Goal: Find specific page/section: Find specific page/section

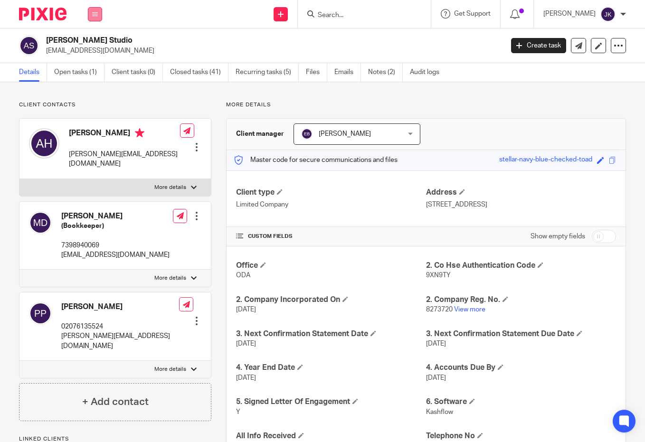
click at [97, 20] on button at bounding box center [95, 14] width 14 height 14
click at [94, 44] on link "Work" at bounding box center [89, 44] width 15 height 7
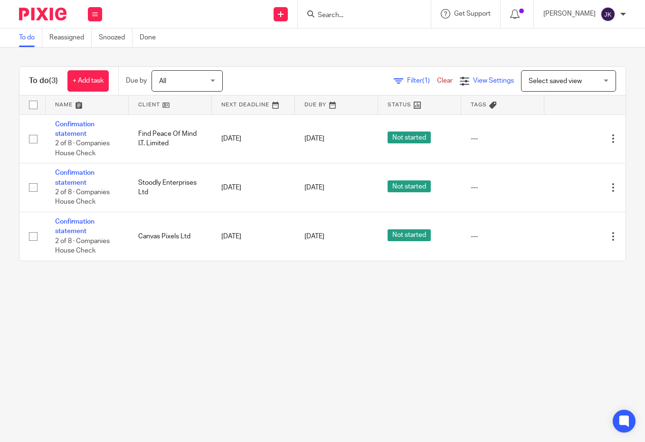
click at [474, 82] on span "View Settings" at bounding box center [493, 80] width 41 height 7
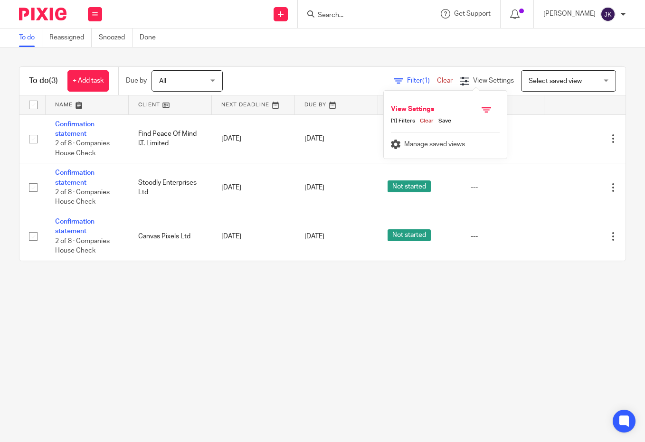
click at [463, 57] on div "To do (3) + Add task Due by All All Today Tomorrow This week Next week This mon…" at bounding box center [322, 163] width 645 height 233
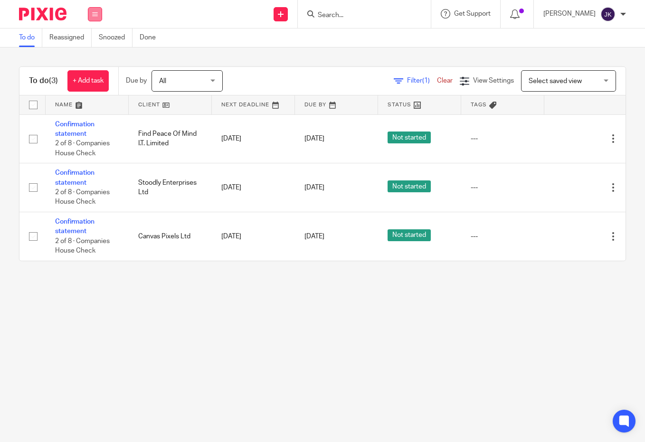
click at [99, 15] on button at bounding box center [95, 14] width 14 height 14
click at [93, 69] on link "Clients" at bounding box center [92, 72] width 21 height 7
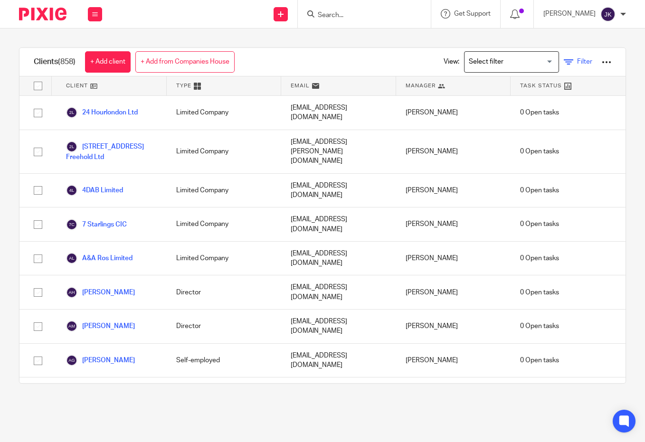
click at [563, 58] on icon at bounding box center [567, 61] width 9 height 9
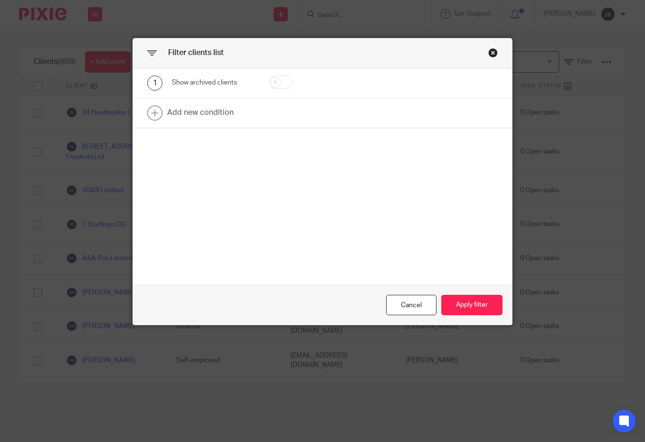
click at [488, 52] on div "Close this dialog window" at bounding box center [492, 52] width 9 height 9
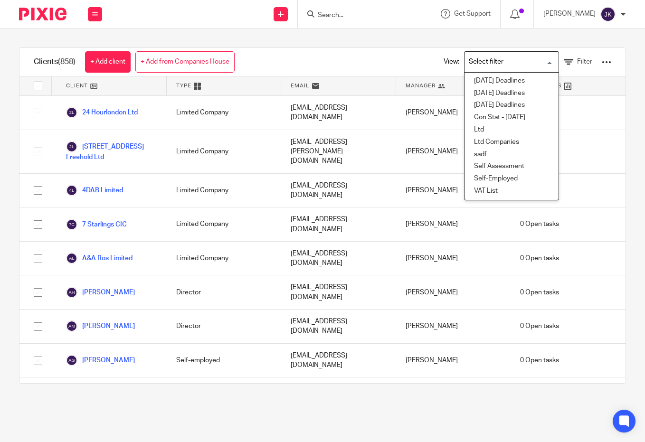
click at [497, 59] on input "Search for option" at bounding box center [509, 62] width 88 height 17
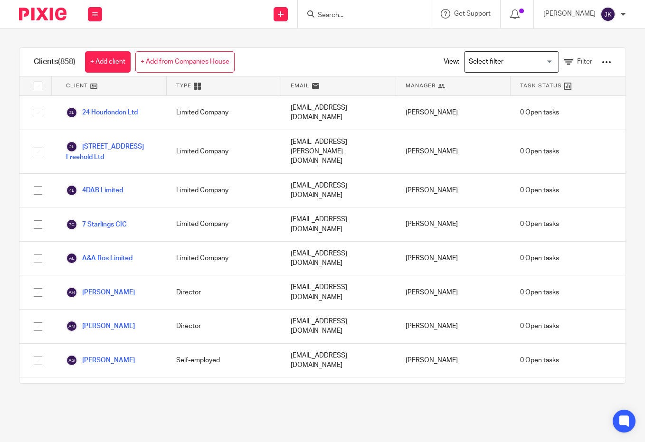
click at [429, 40] on div "Clients (858) + Add client + Add from Companies House View: Loading... Filter C…" at bounding box center [322, 215] width 645 height 374
click at [577, 64] on span "Filter" at bounding box center [584, 61] width 15 height 7
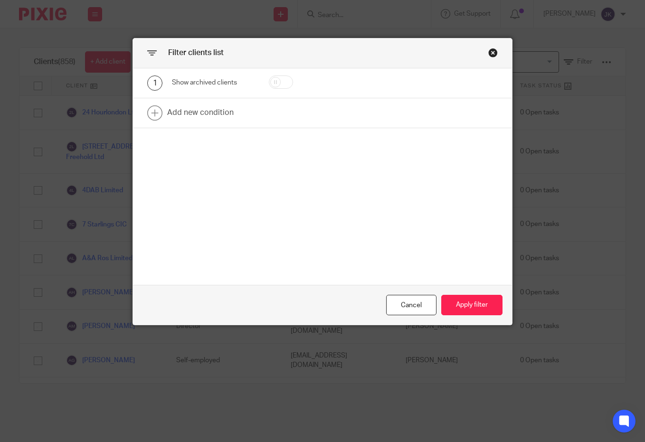
click at [301, 80] on div at bounding box center [284, 82] width 61 height 15
click at [285, 82] on input "checkbox" at bounding box center [281, 81] width 24 height 13
checkbox input "true"
click at [490, 303] on button "Apply filter" at bounding box center [471, 305] width 61 height 20
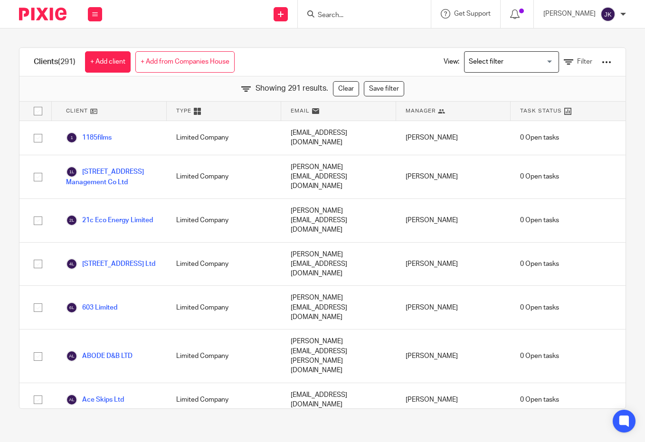
click at [384, 18] on input "Search" at bounding box center [359, 15] width 85 height 9
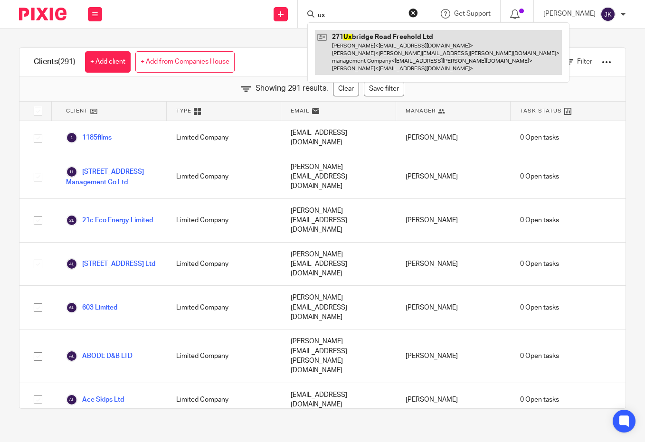
type input "ux"
click at [347, 51] on link at bounding box center [438, 52] width 247 height 45
